Goal: Communication & Community: Answer question/provide support

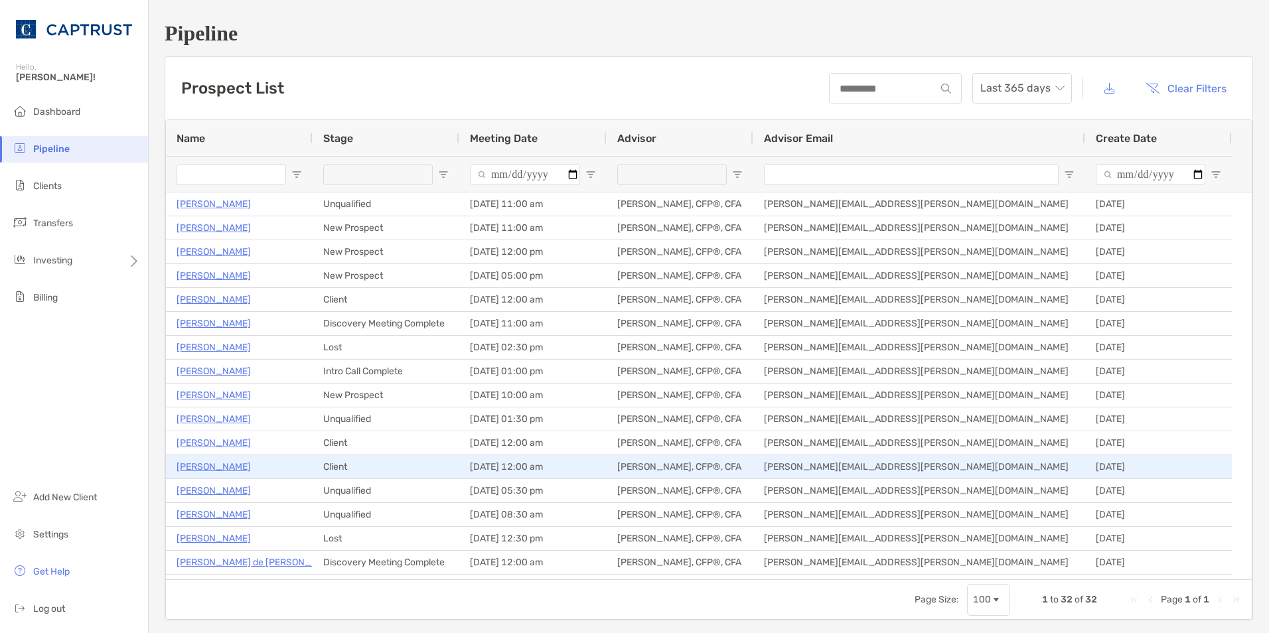
click at [214, 460] on p "[PERSON_NAME]" at bounding box center [213, 466] width 74 height 17
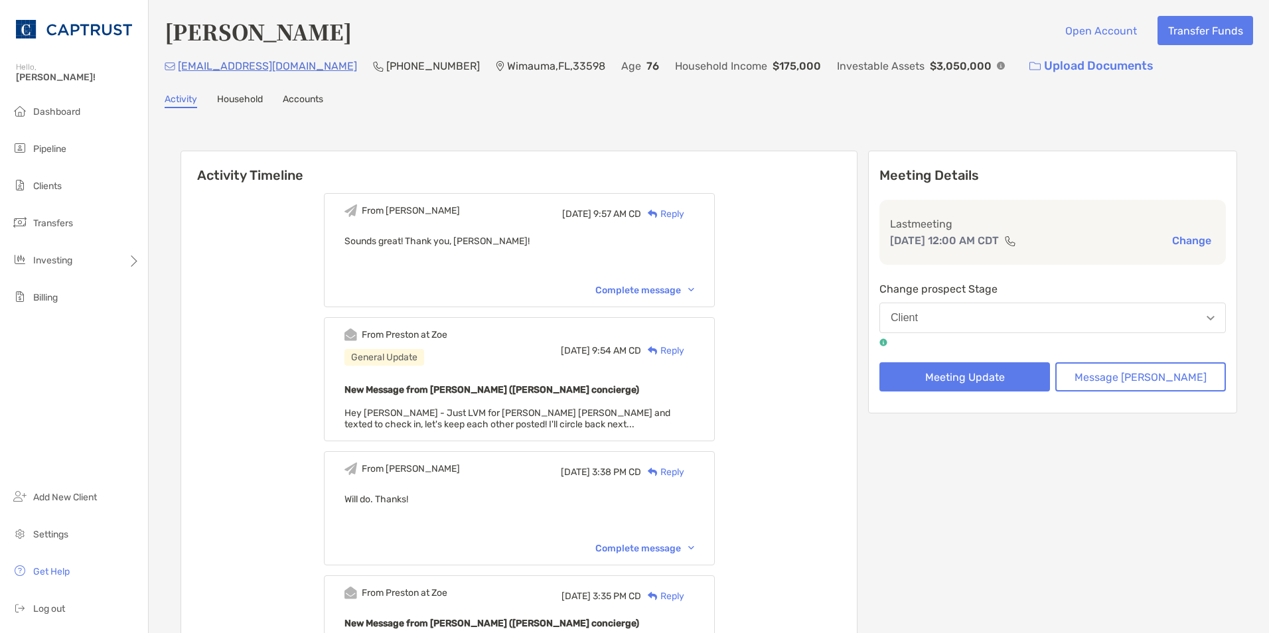
click at [887, 342] on img at bounding box center [883, 342] width 8 height 8
click at [1130, 374] on button "Message Zoe" at bounding box center [1140, 376] width 171 height 29
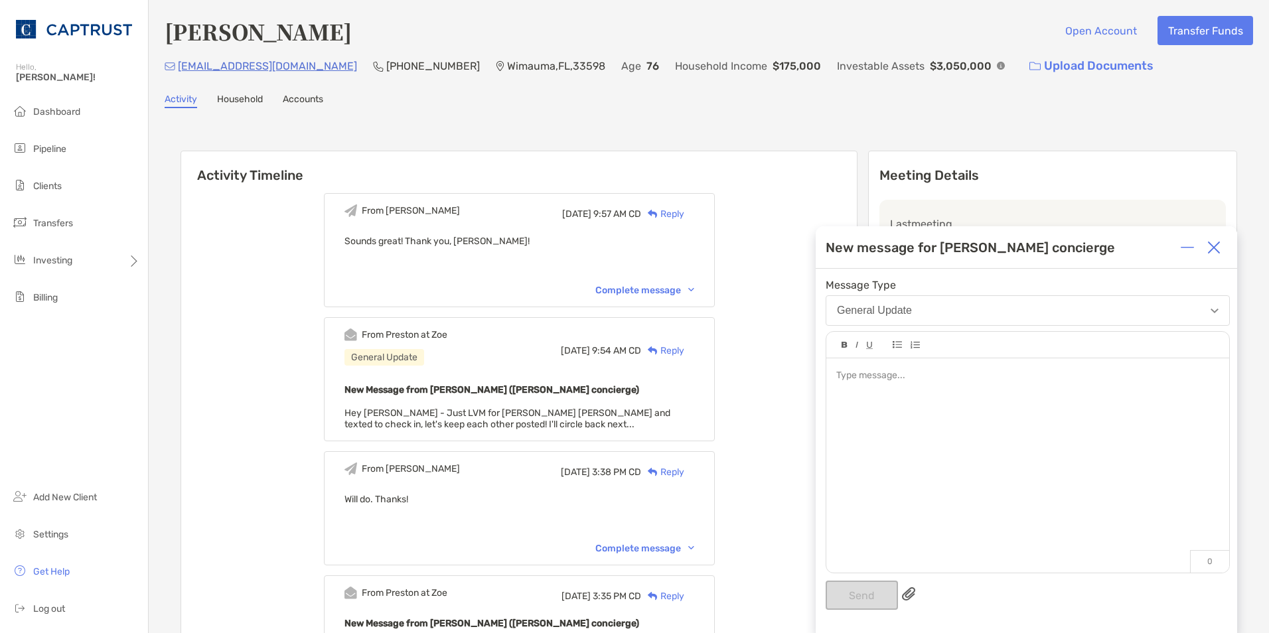
click at [877, 311] on div "General Update" at bounding box center [874, 311] width 75 height 12
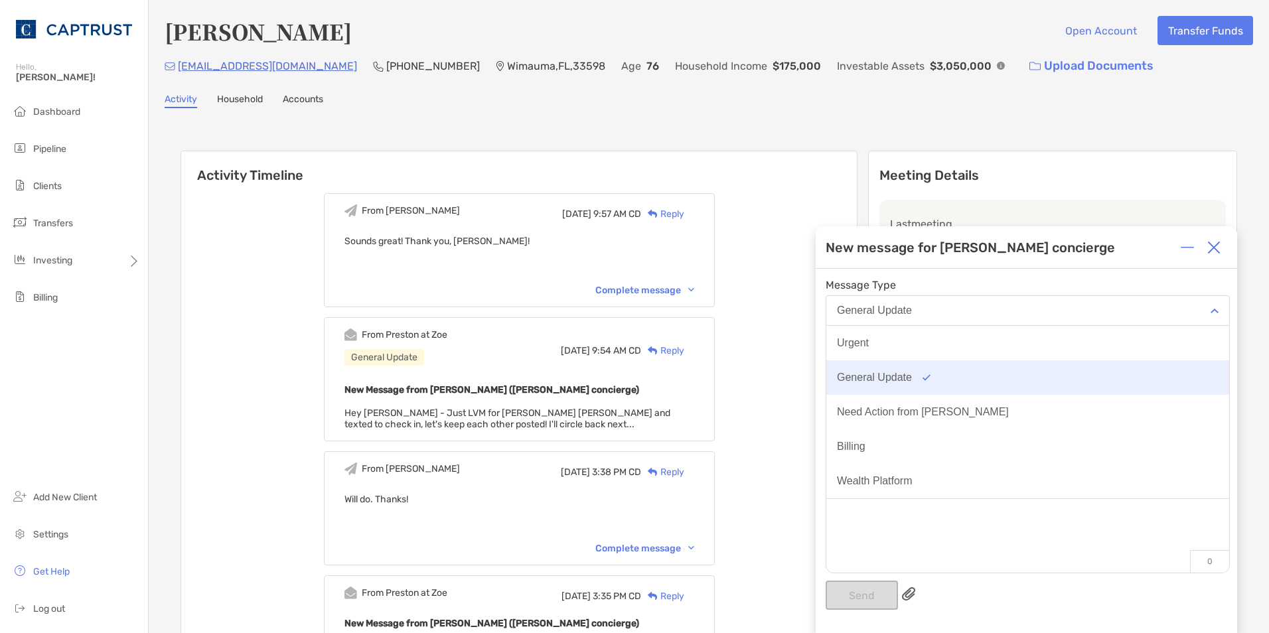
click at [886, 372] on div "General Update" at bounding box center [874, 378] width 75 height 12
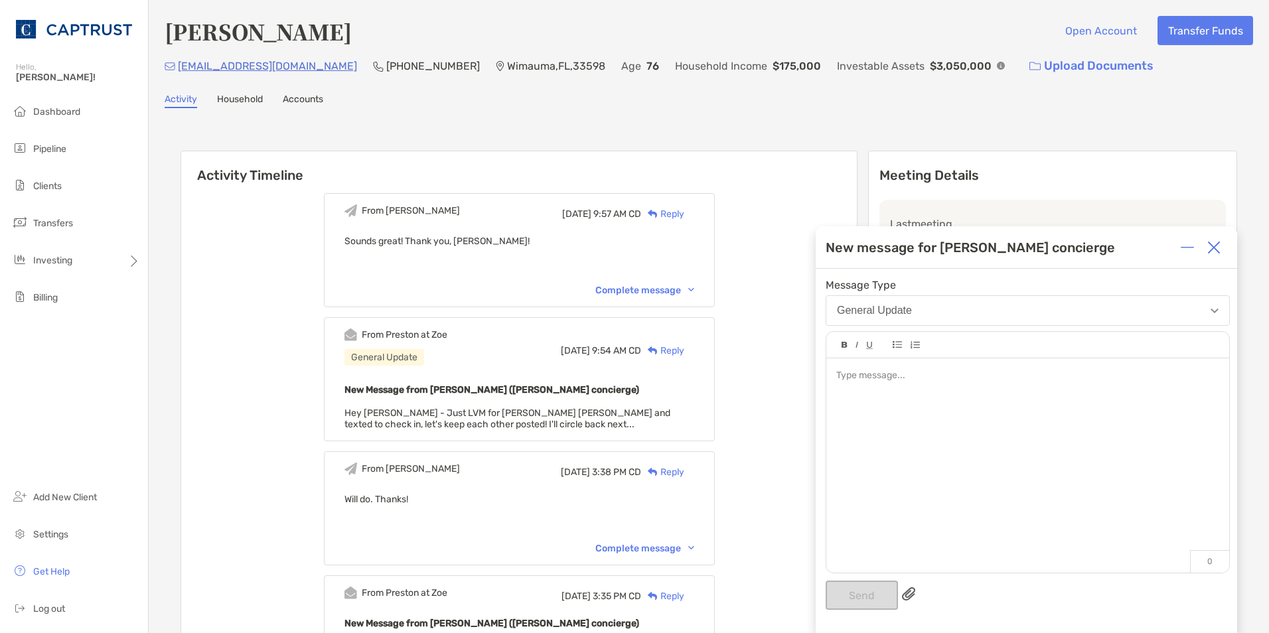
click at [888, 381] on div at bounding box center [1027, 376] width 382 height 14
click at [1127, 372] on div "**********" at bounding box center [1027, 376] width 382 height 14
click at [843, 589] on button "Send" at bounding box center [861, 595] width 72 height 29
